Goal: Check status

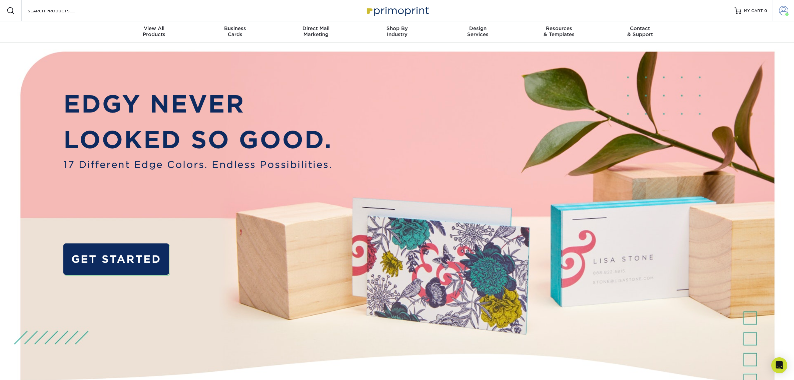
click at [784, 7] on span at bounding box center [783, 10] width 9 height 9
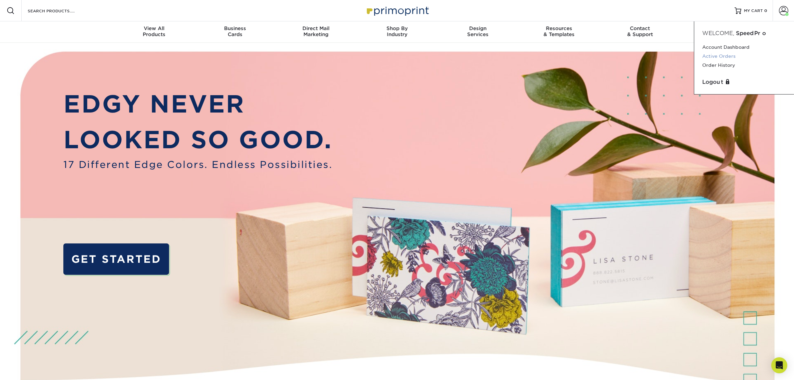
click at [735, 54] on link "Active Orders" at bounding box center [744, 56] width 84 height 9
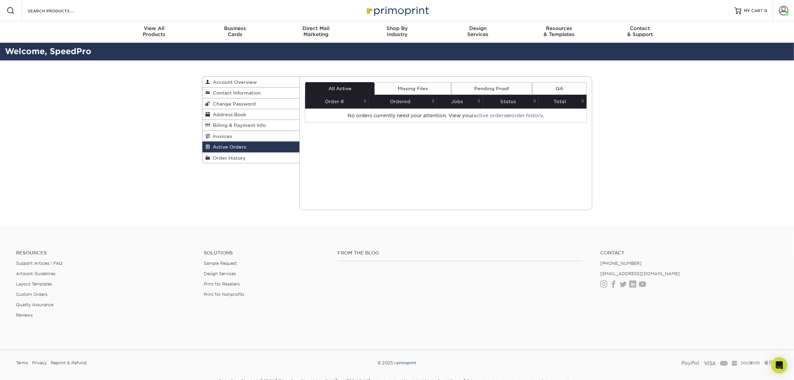
click at [430, 89] on link "Missing Files" at bounding box center [413, 88] width 76 height 13
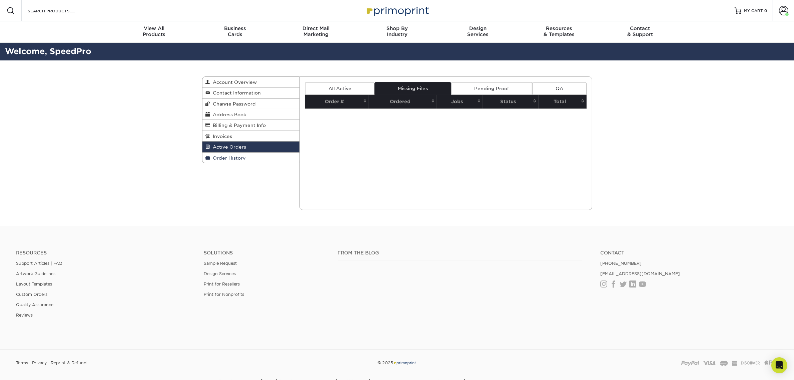
click at [226, 153] on link "Order History" at bounding box center [250, 157] width 97 height 10
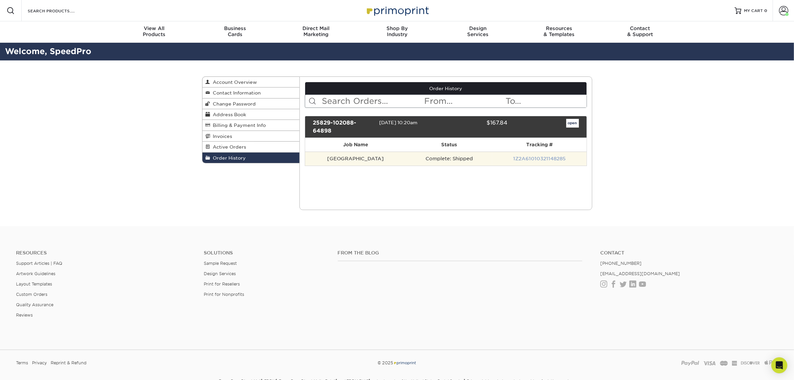
click at [543, 159] on link "1Z2A61010321148285" at bounding box center [539, 158] width 52 height 5
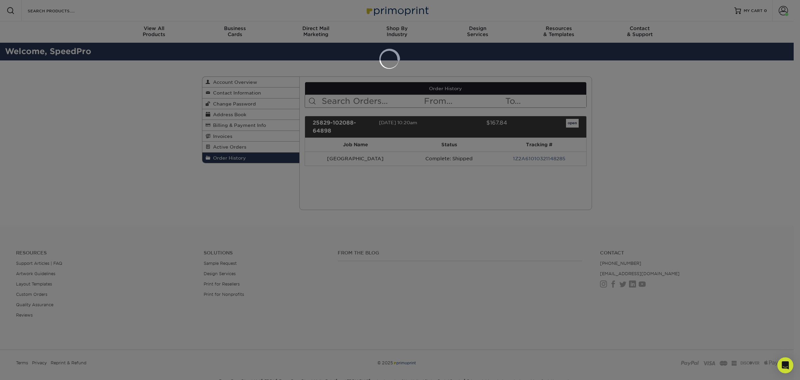
click at [441, 168] on div at bounding box center [400, 190] width 800 height 380
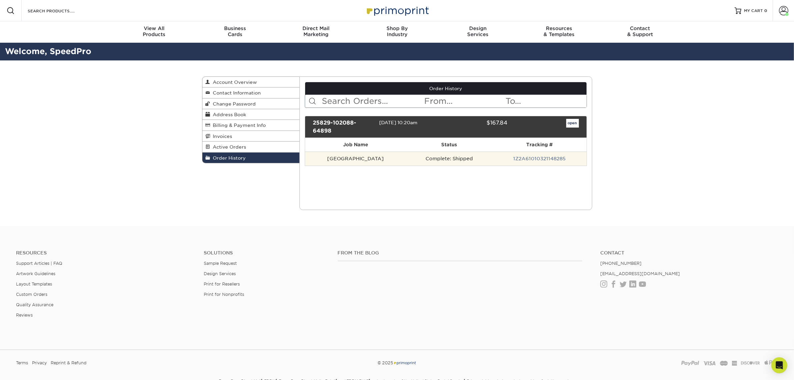
click at [534, 154] on td "1Z2A61010321148285" at bounding box center [539, 158] width 94 height 14
click at [526, 160] on link "1Z2A61010321148285" at bounding box center [539, 158] width 52 height 5
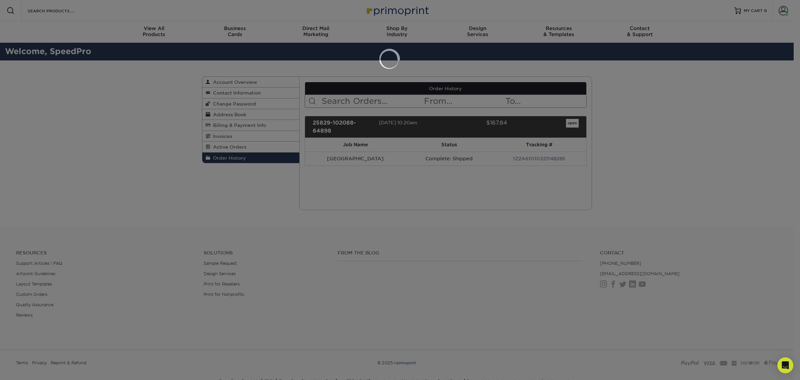
drag, startPoint x: 507, startPoint y: 129, endPoint x: 547, endPoint y: 121, distance: 41.0
click at [515, 125] on div at bounding box center [400, 190] width 800 height 380
